Goal: Information Seeking & Learning: Learn about a topic

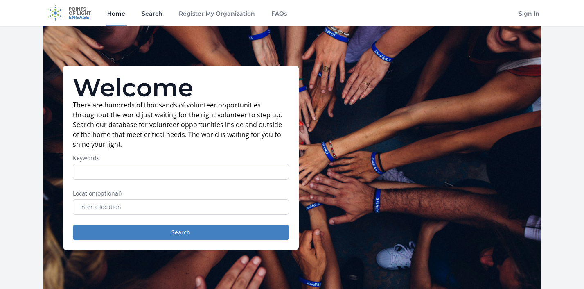
click at [157, 13] on link "Search" at bounding box center [152, 13] width 24 height 26
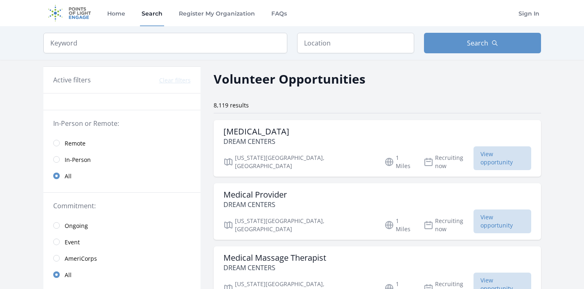
click at [81, 140] on span "Remote" at bounding box center [75, 143] width 21 height 8
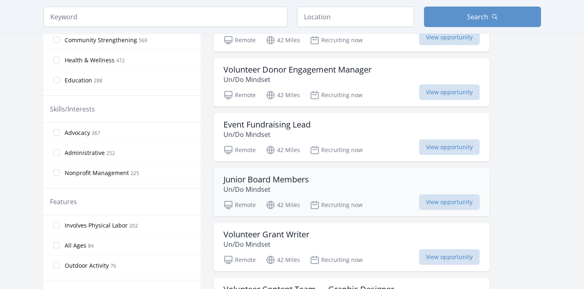
scroll to position [293, 0]
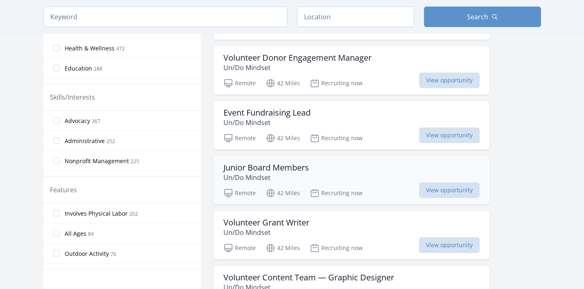
click at [317, 177] on div "Junior Board Members Un/Do Mindset" at bounding box center [351, 172] width 256 height 20
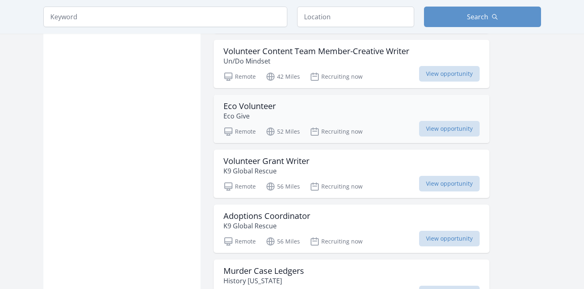
scroll to position [629, 0]
click at [289, 160] on h3 "Volunteer Grant Writer" at bounding box center [266, 160] width 86 height 10
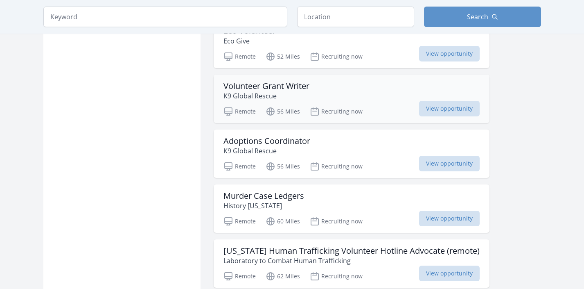
scroll to position [704, 0]
click at [298, 197] on h3 "Murder Case Ledgers" at bounding box center [263, 195] width 81 height 10
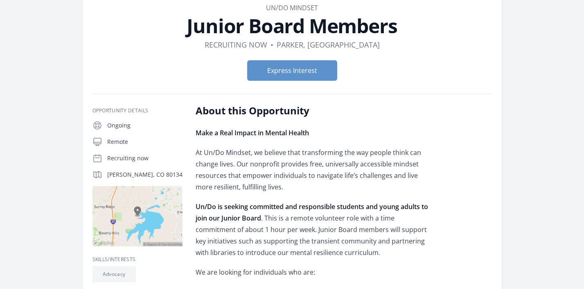
scroll to position [47, 0]
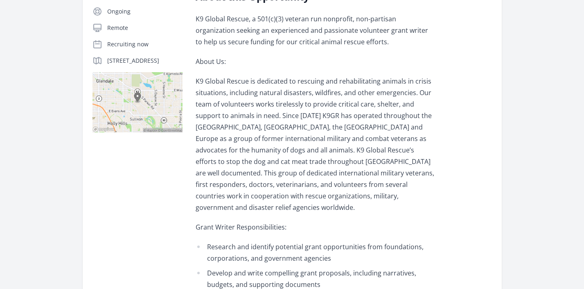
scroll to position [153, 0]
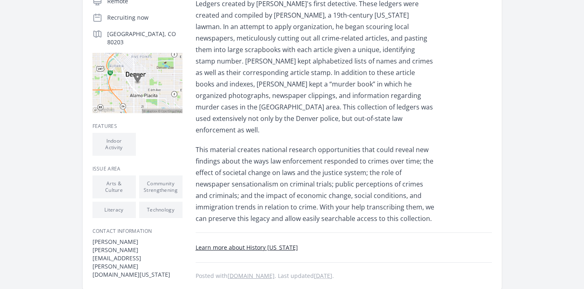
scroll to position [196, 0]
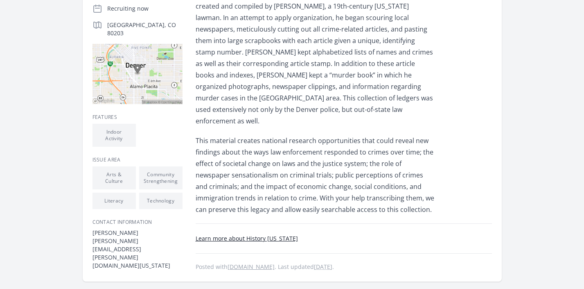
click at [280, 234] on link "Learn more about History [US_STATE]" at bounding box center [247, 238] width 102 height 8
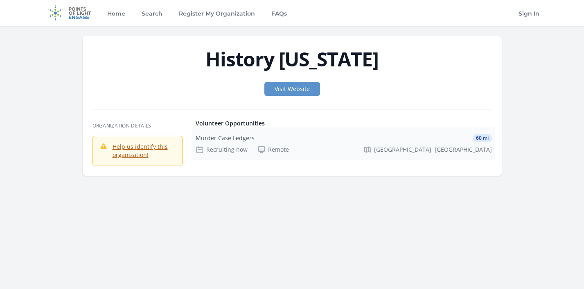
click at [215, 143] on div "Murder Case Ledgers 60 mi Recruiting now Remote Denver, CO" at bounding box center [343, 143] width 303 height 33
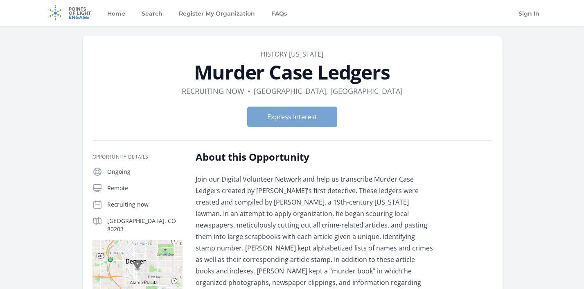
click at [301, 121] on button "Express Interest" at bounding box center [292, 116] width 90 height 20
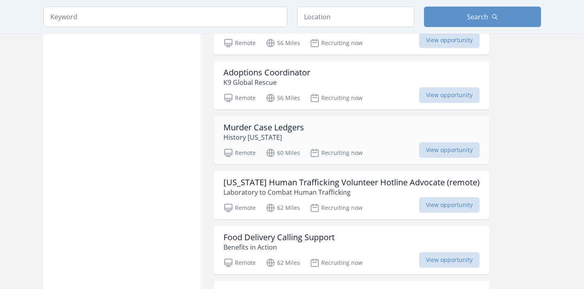
scroll to position [774, 0]
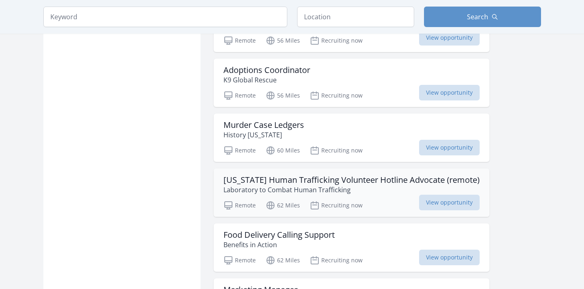
click at [366, 184] on h3 "Colorado Human Trafficking Volunteer Hotline Advocate (remote)" at bounding box center [351, 180] width 256 height 10
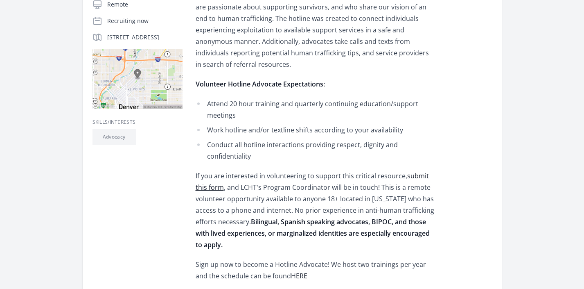
scroll to position [203, 0]
click at [422, 171] on link "submit this form" at bounding box center [312, 181] width 233 height 20
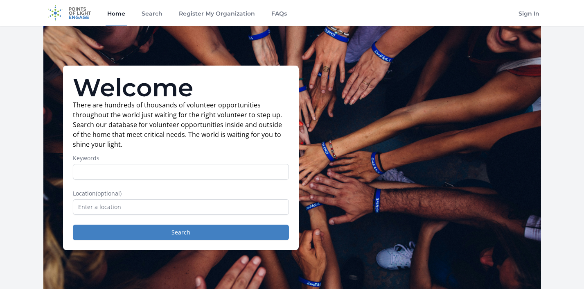
click at [115, 12] on link "Home" at bounding box center [116, 13] width 21 height 26
click at [161, 9] on link "Search" at bounding box center [152, 13] width 24 height 26
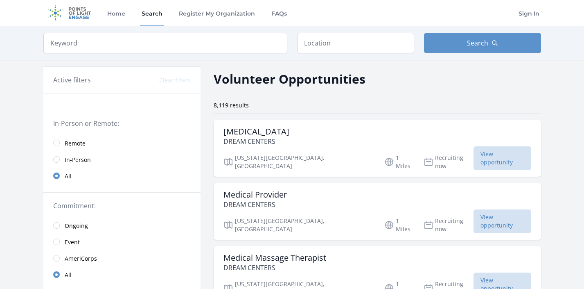
click at [75, 138] on span "Remote" at bounding box center [75, 143] width 21 height 10
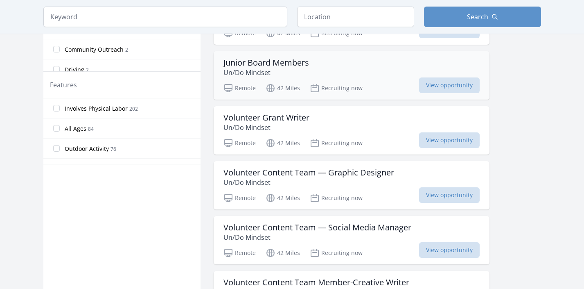
scroll to position [398, 0]
click at [265, 167] on h3 "Volunteer Content Team — Graphic Designer" at bounding box center [308, 172] width 171 height 10
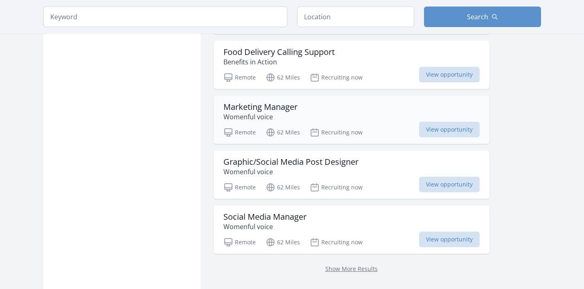
scroll to position [957, 0]
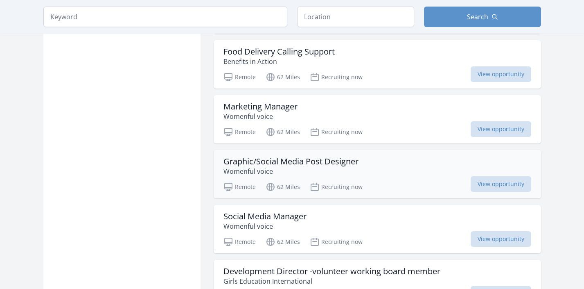
click at [270, 164] on h3 "Graphic/Social Media Post Designer" at bounding box center [290, 161] width 135 height 10
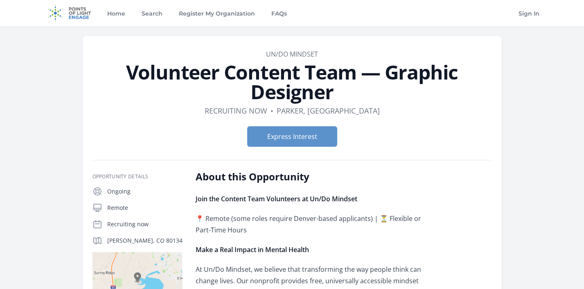
click at [266, 176] on h2 "About this Opportunity" at bounding box center [315, 176] width 239 height 13
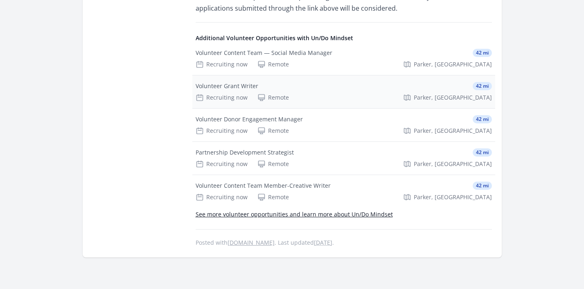
scroll to position [684, 0]
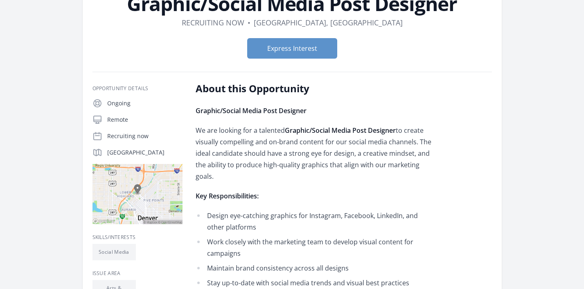
scroll to position [68, 0]
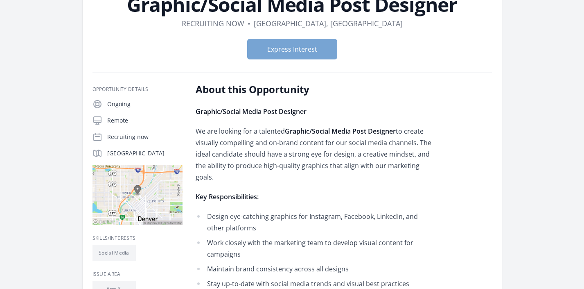
click at [310, 50] on button "Express Interest" at bounding box center [292, 49] width 90 height 20
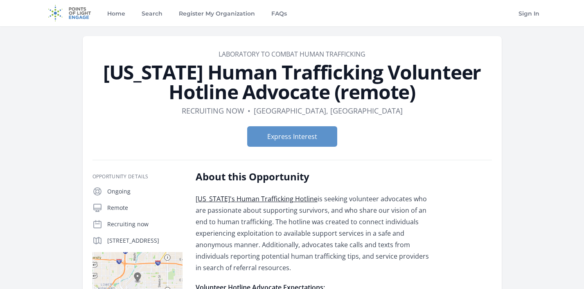
scroll to position [203, 0]
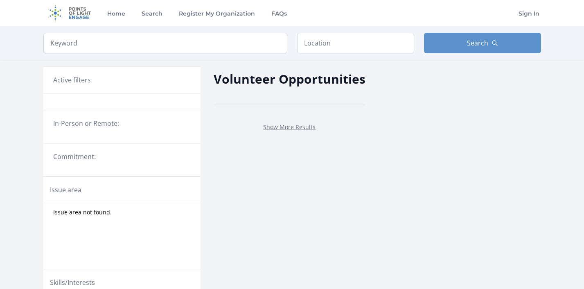
scroll to position [307, 0]
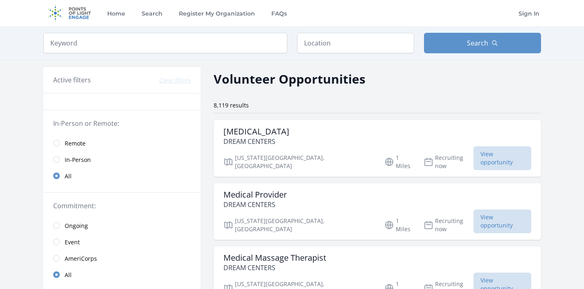
click at [84, 144] on span "Remote" at bounding box center [75, 143] width 21 height 8
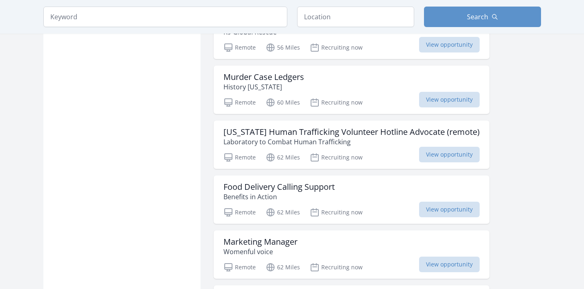
scroll to position [830, 0]
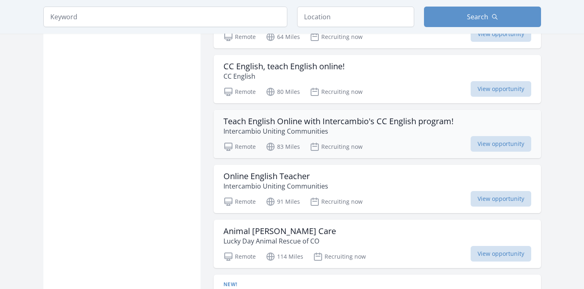
scroll to position [1529, 0]
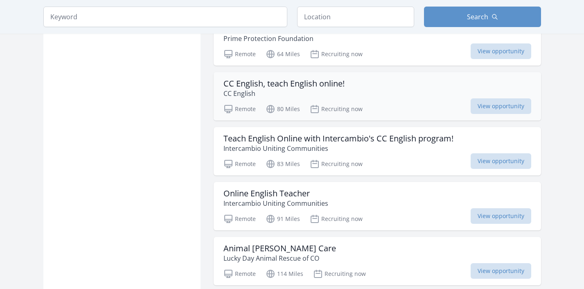
click at [305, 88] on h3 "CC English, teach English online!" at bounding box center [283, 84] width 121 height 10
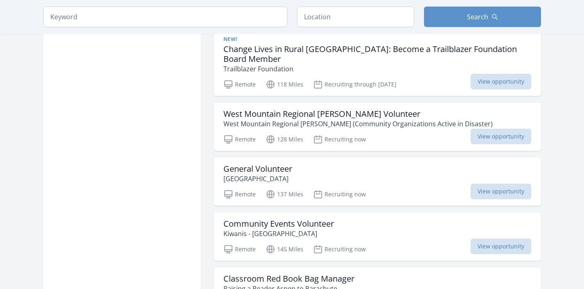
scroll to position [1794, 0]
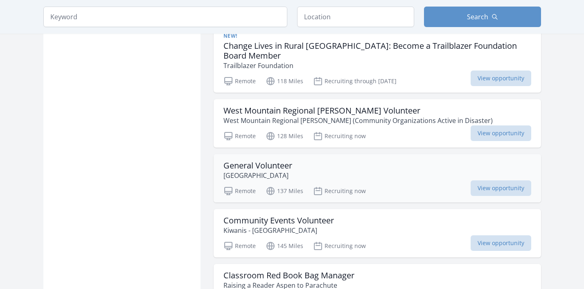
click at [255, 164] on h3 "General Volunteer" at bounding box center [257, 165] width 69 height 10
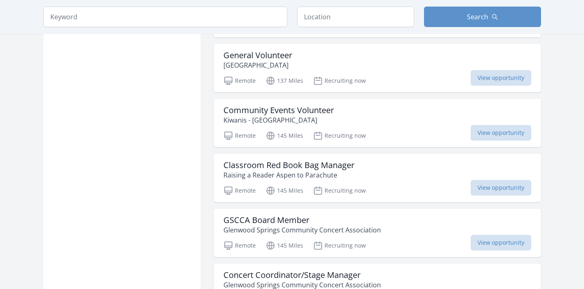
scroll to position [1905, 0]
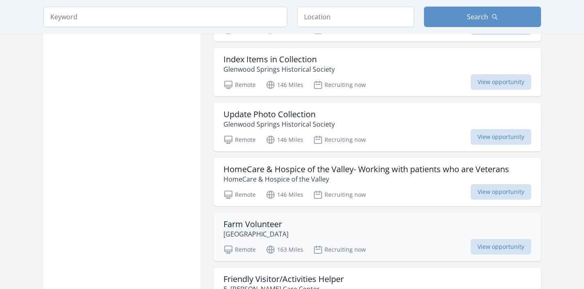
scroll to position [2340, 0]
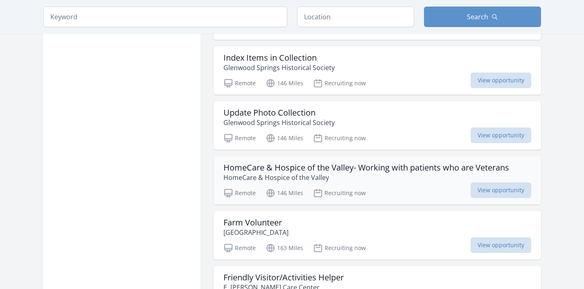
click at [332, 171] on h3 "HomeCare & Hospice of the Valley- Working with patients who are Veterans" at bounding box center [366, 167] width 286 height 10
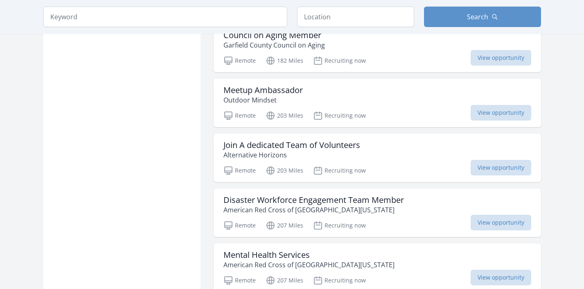
scroll to position [2916, 0]
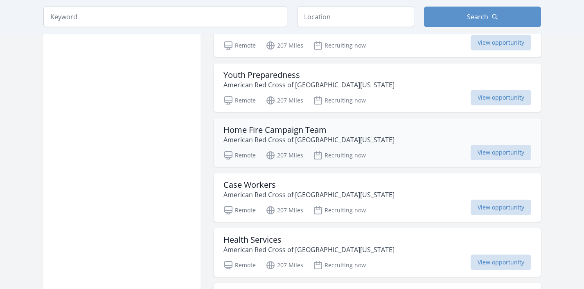
scroll to position [3486, 0]
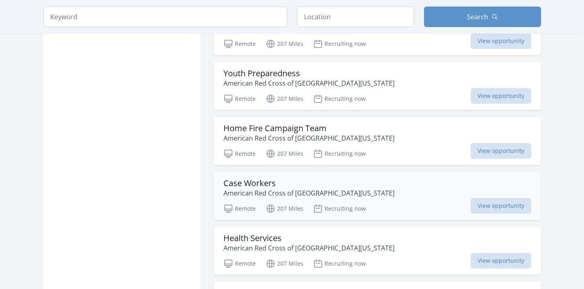
click at [320, 183] on h3 "Case Workers" at bounding box center [308, 183] width 171 height 10
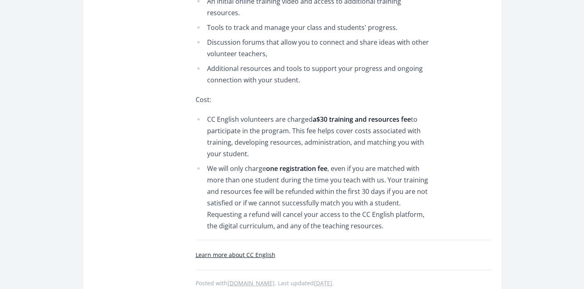
scroll to position [864, 0]
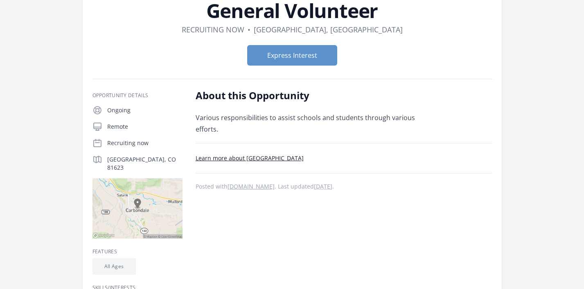
scroll to position [63, 0]
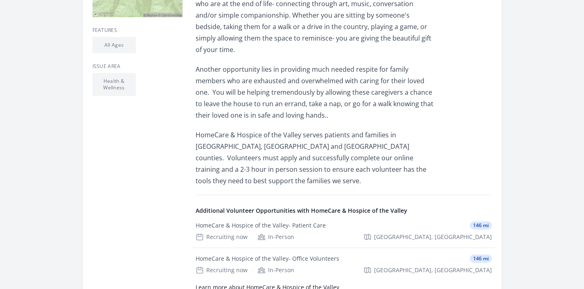
scroll to position [295, 0]
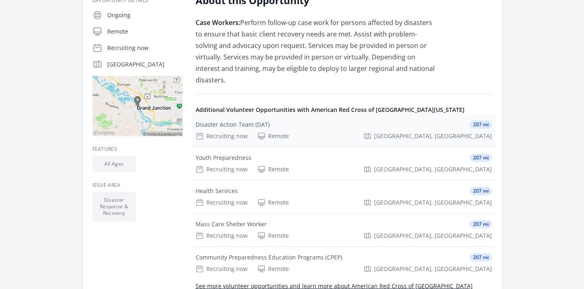
scroll to position [157, 0]
click at [365, 131] on div "Recruiting now Remote [GEOGRAPHIC_DATA], [GEOGRAPHIC_DATA]" at bounding box center [344, 135] width 296 height 8
